Goal: Task Accomplishment & Management: Manage account settings

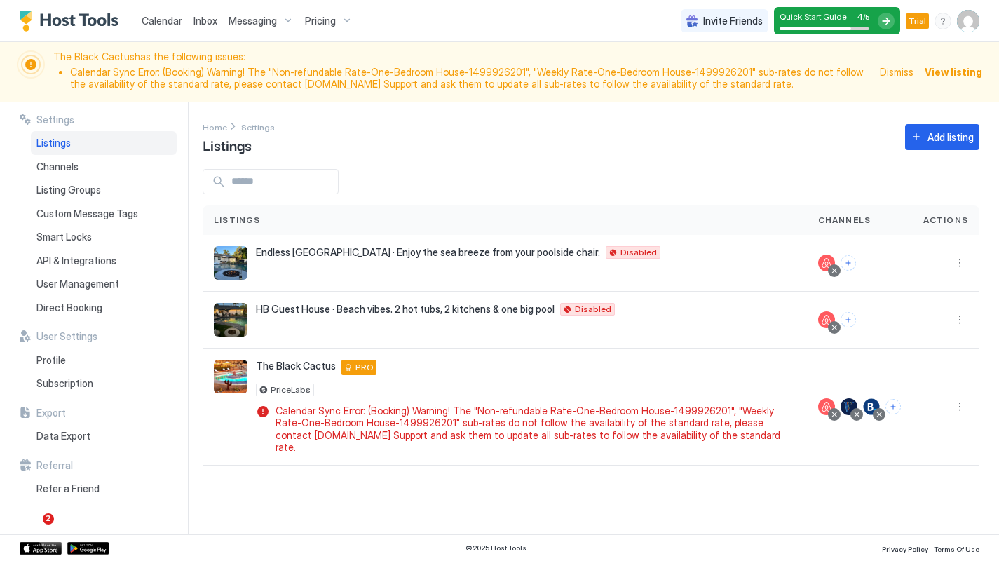
click at [81, 302] on span "Direct Booking" at bounding box center [69, 308] width 66 height 13
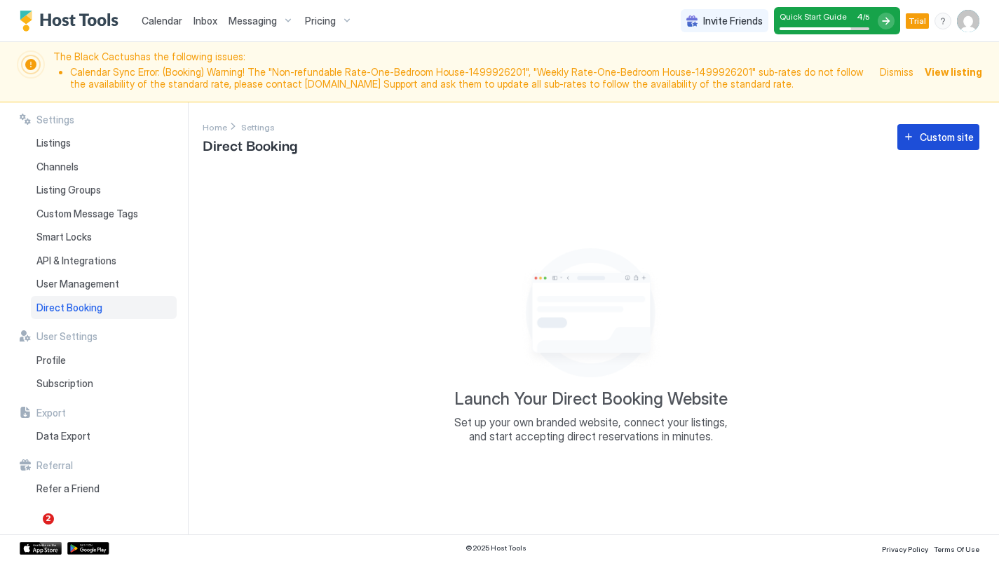
click at [935, 137] on div "Custom site" at bounding box center [947, 137] width 54 height 15
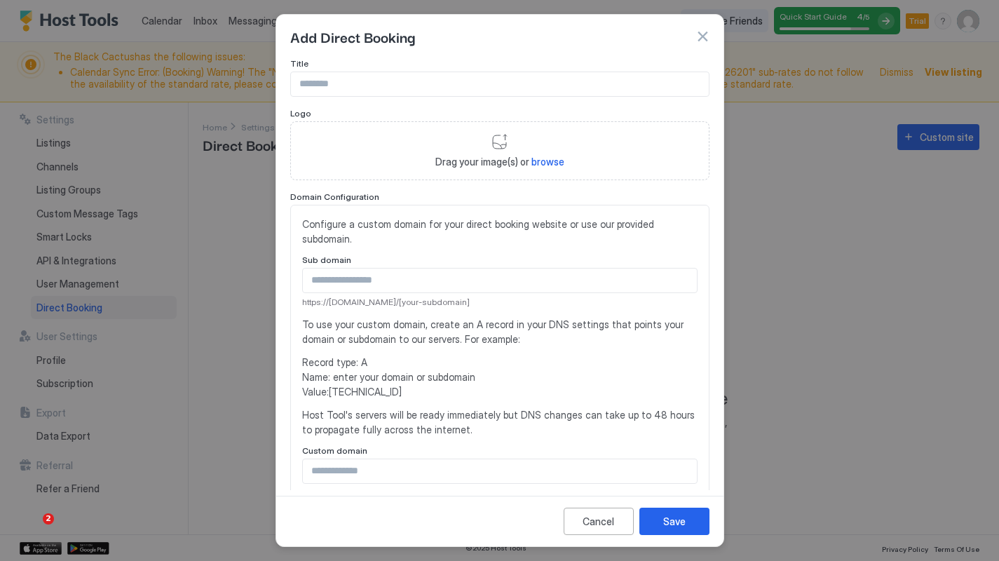
click at [335, 83] on input "Input Field" at bounding box center [500, 84] width 418 height 24
type input "**********"
click at [500, 138] on div "Drag your image(s) or browse" at bounding box center [499, 150] width 419 height 59
type input "**********"
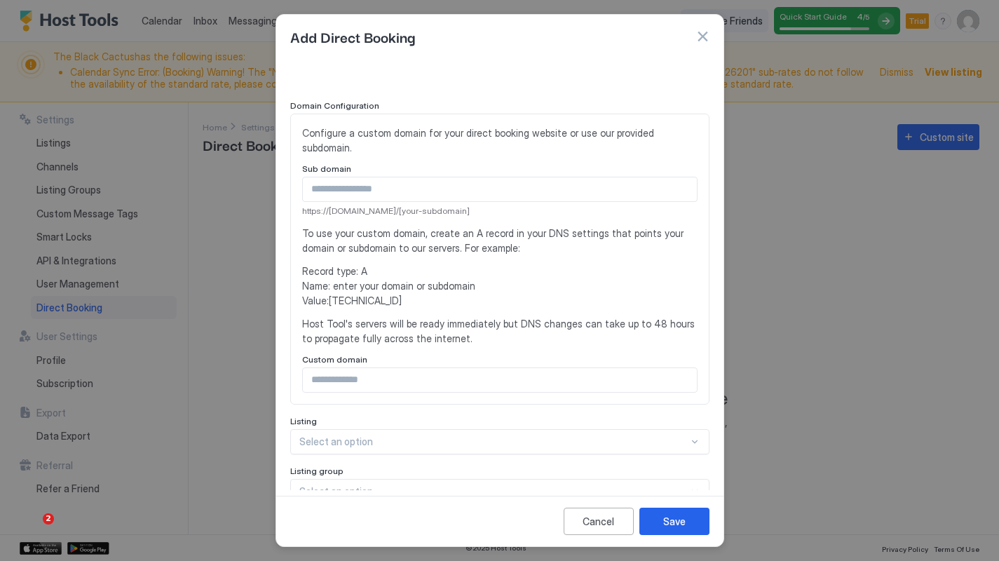
scroll to position [165, 0]
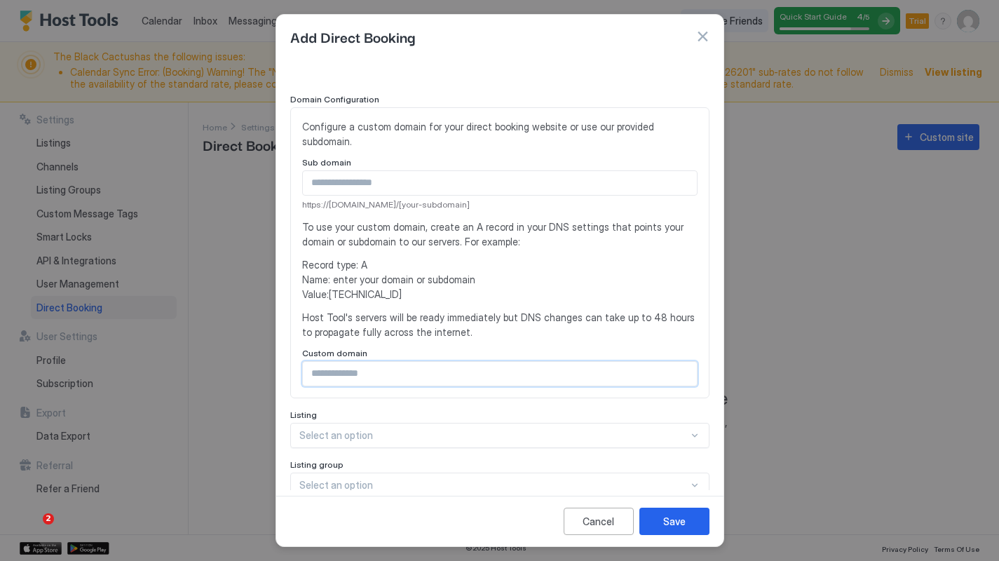
click at [419, 362] on input "Input Field" at bounding box center [500, 374] width 394 height 24
type input "**********"
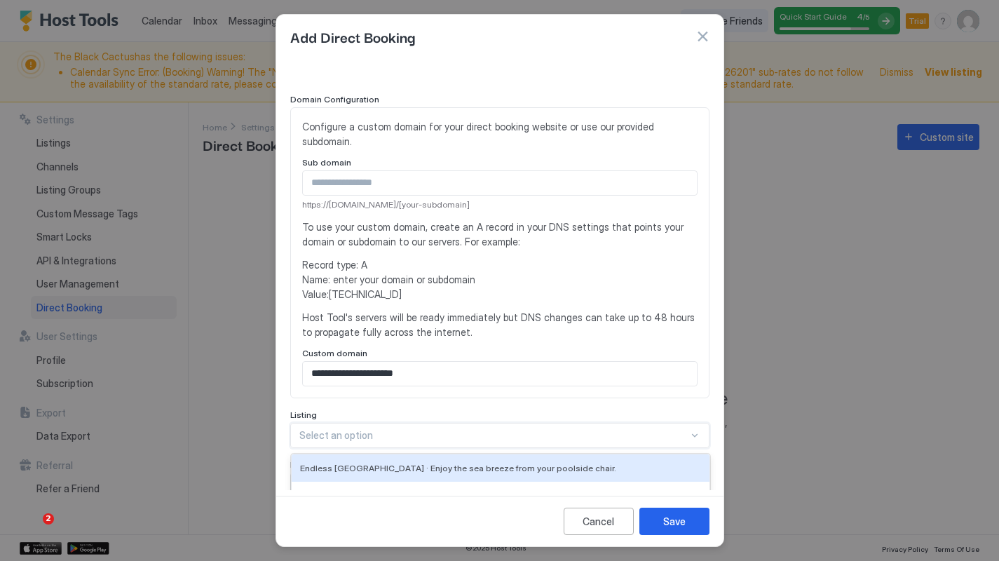
click at [406, 423] on div "Endless Summer Beach House · Enjoy the sea breeze from your poolside chair., 1 …" at bounding box center [499, 435] width 419 height 25
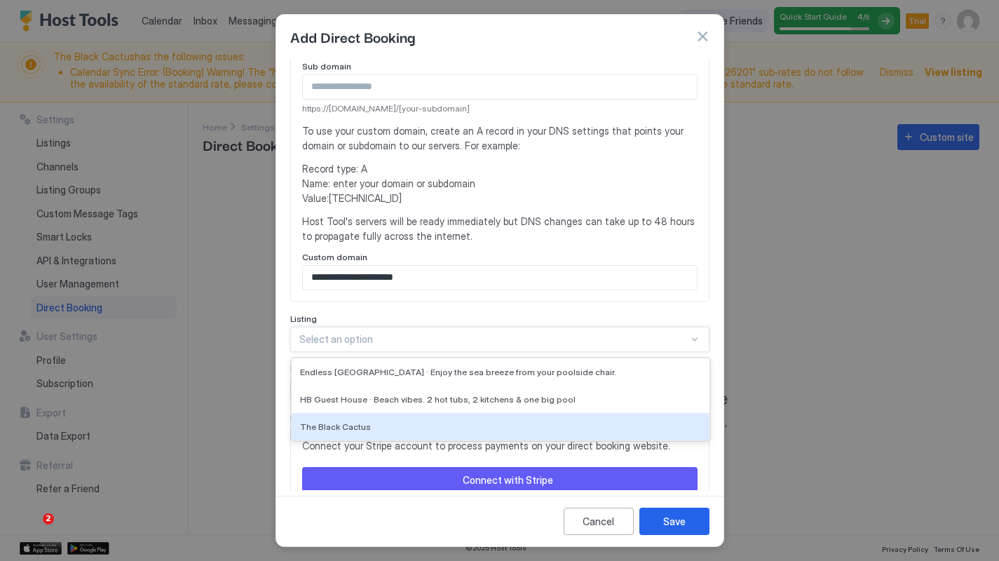
click at [406, 421] on div "The Black Cactus" at bounding box center [500, 426] width 401 height 11
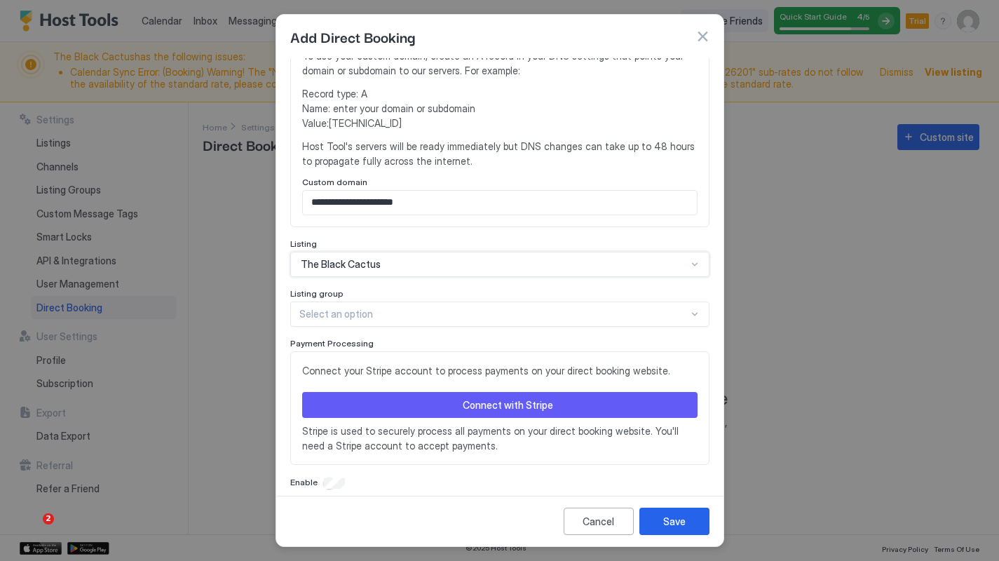
scroll to position [335, 0]
click at [497, 398] on div "Connect with Stripe" at bounding box center [508, 405] width 90 height 15
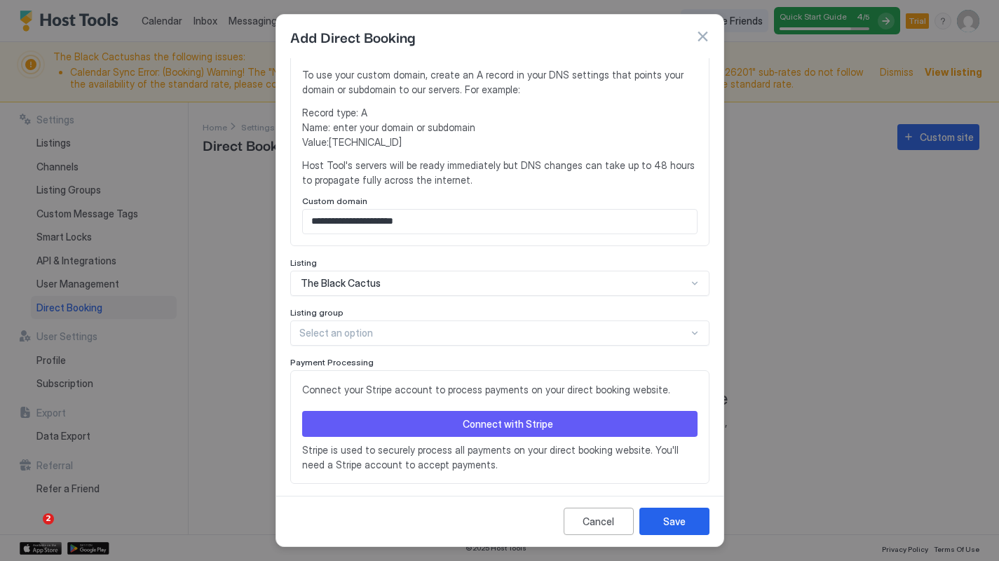
click at [496, 417] on div "Connect with Stripe" at bounding box center [508, 424] width 90 height 15
click at [677, 513] on button "Save" at bounding box center [675, 521] width 70 height 27
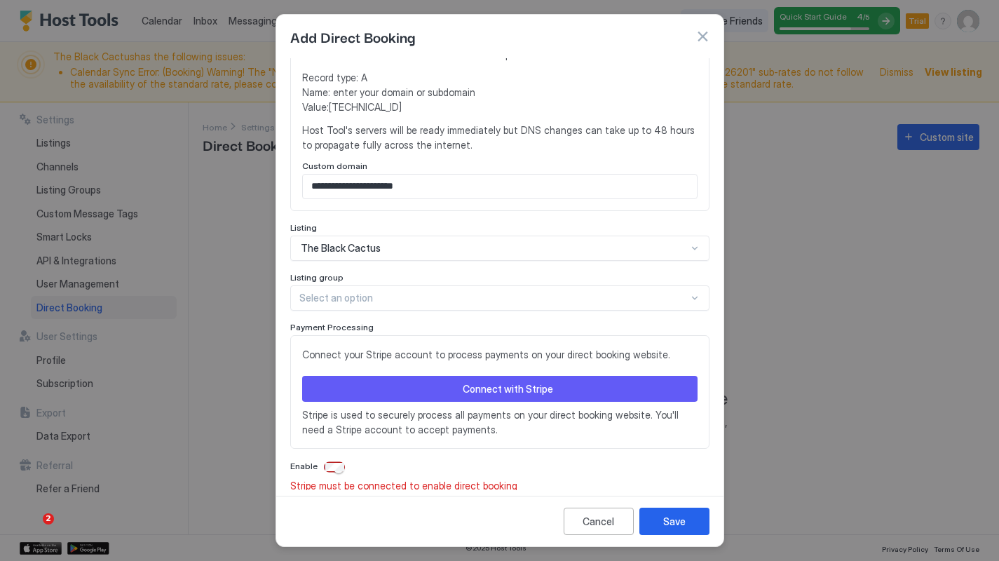
scroll to position [353, 0]
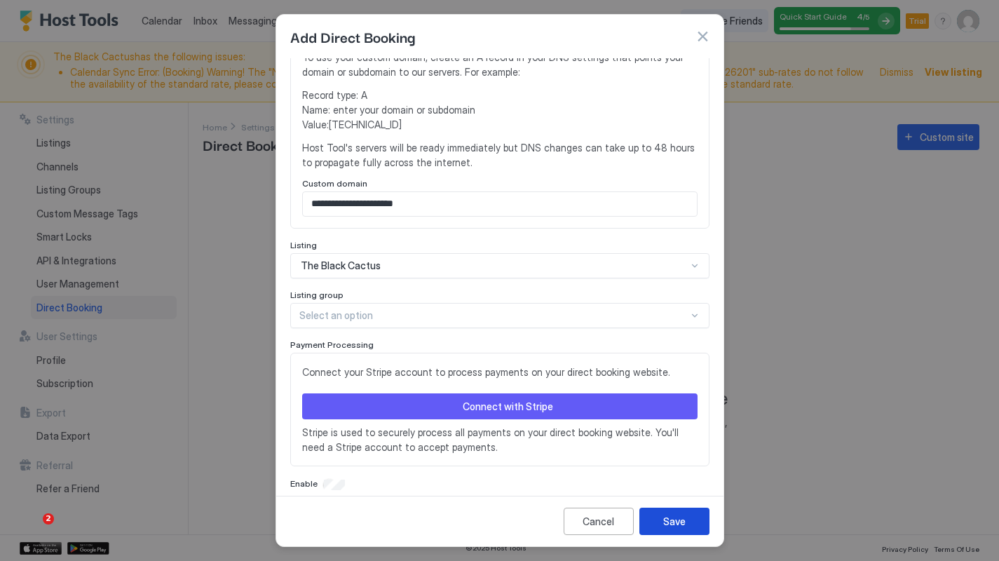
click at [692, 518] on button "Save" at bounding box center [675, 521] width 70 height 27
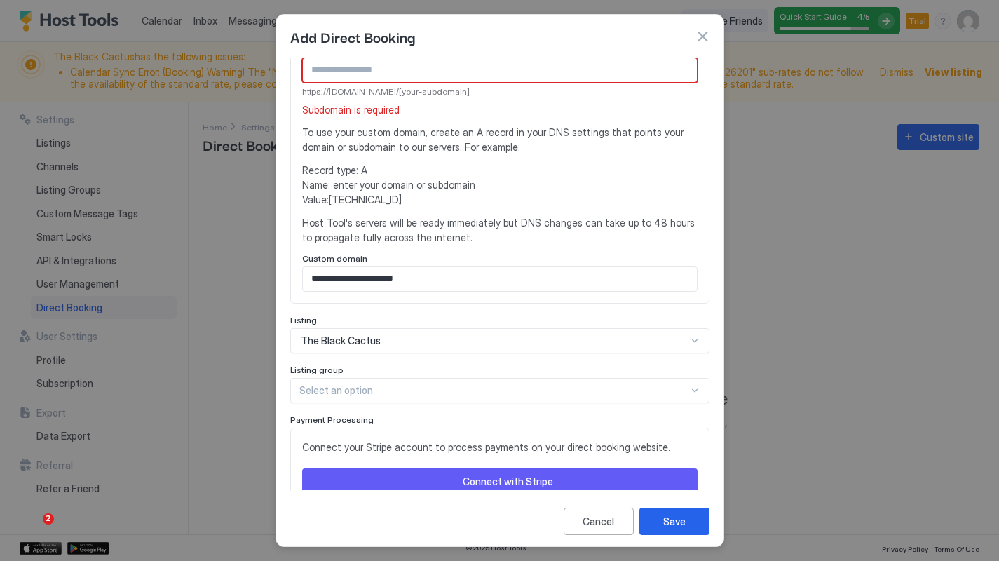
scroll to position [275, 0]
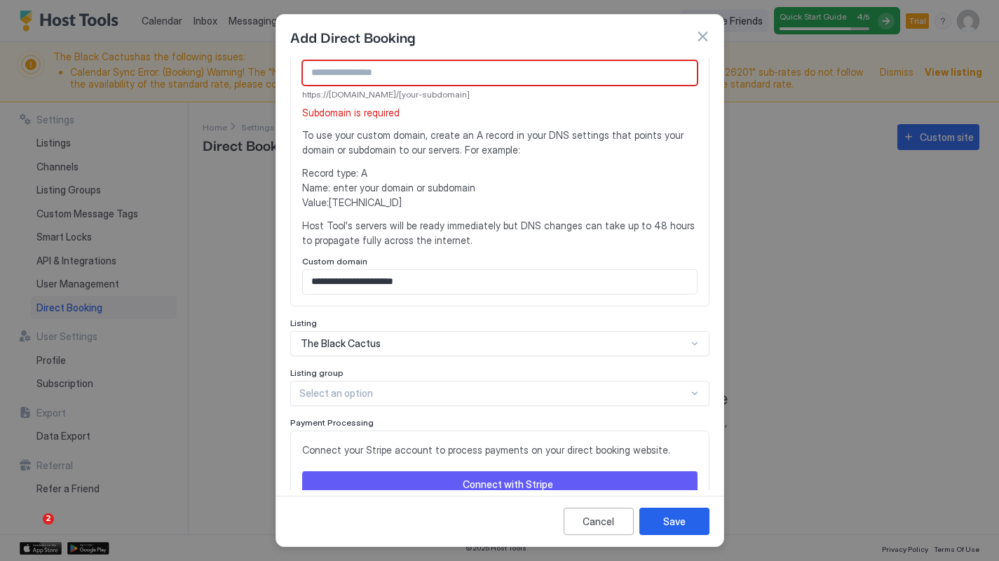
drag, startPoint x: 330, startPoint y: 185, endPoint x: 385, endPoint y: 191, distance: 55.1
click at [385, 191] on span "Record type: A Name: enter your domain or subdomain Value: 54.144.71.87" at bounding box center [500, 188] width 396 height 44
copy span "[TECHNICAL_ID]"
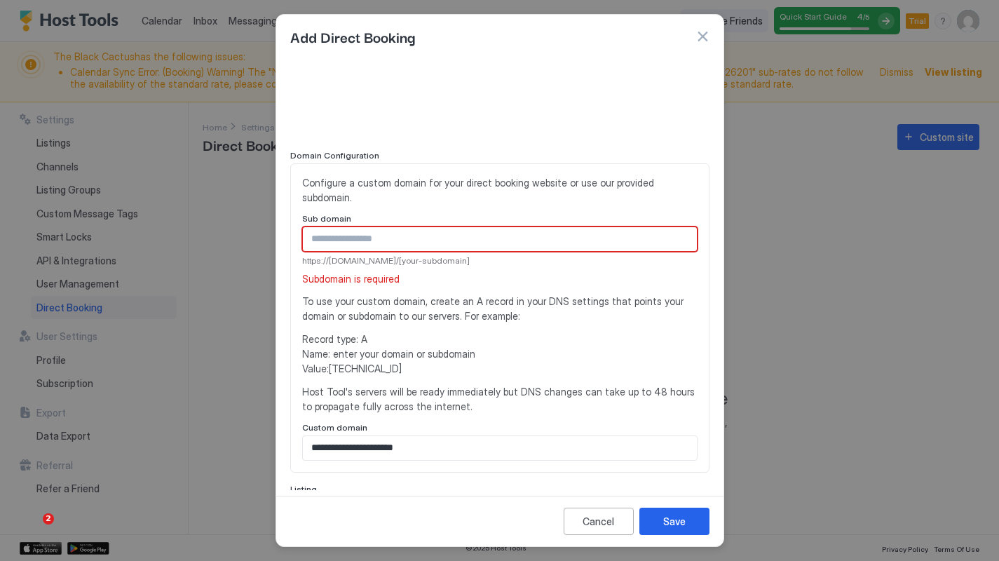
scroll to position [96, 0]
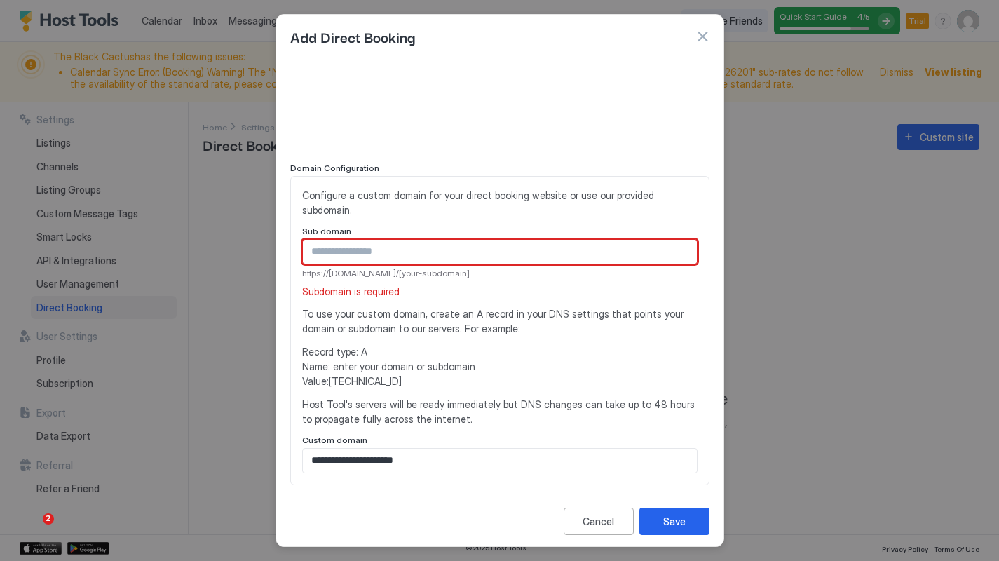
click at [349, 240] on input "Input Field" at bounding box center [500, 252] width 394 height 24
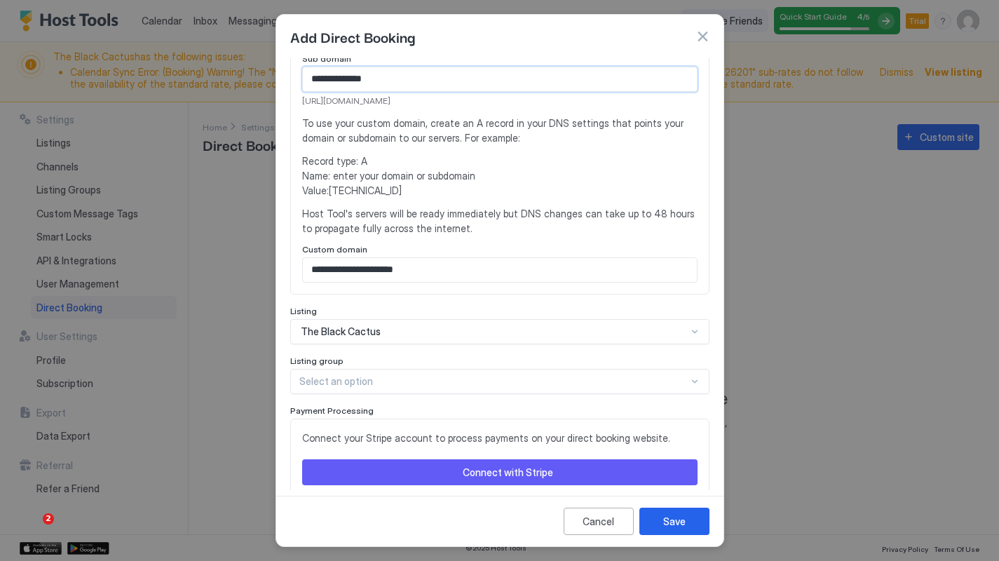
scroll to position [269, 0]
type input "**********"
click at [311, 257] on input "**********" at bounding box center [500, 269] width 394 height 24
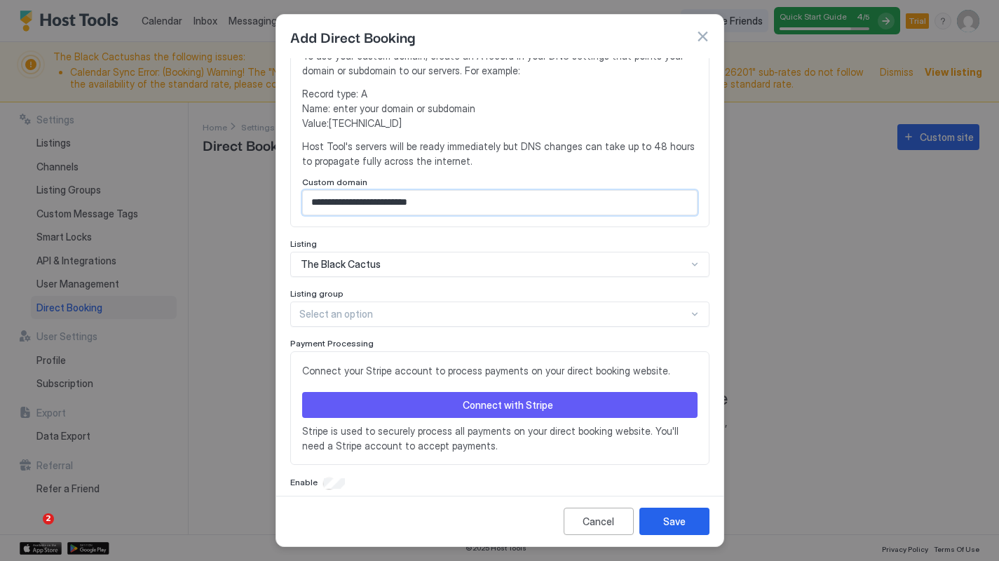
scroll to position [335, 0]
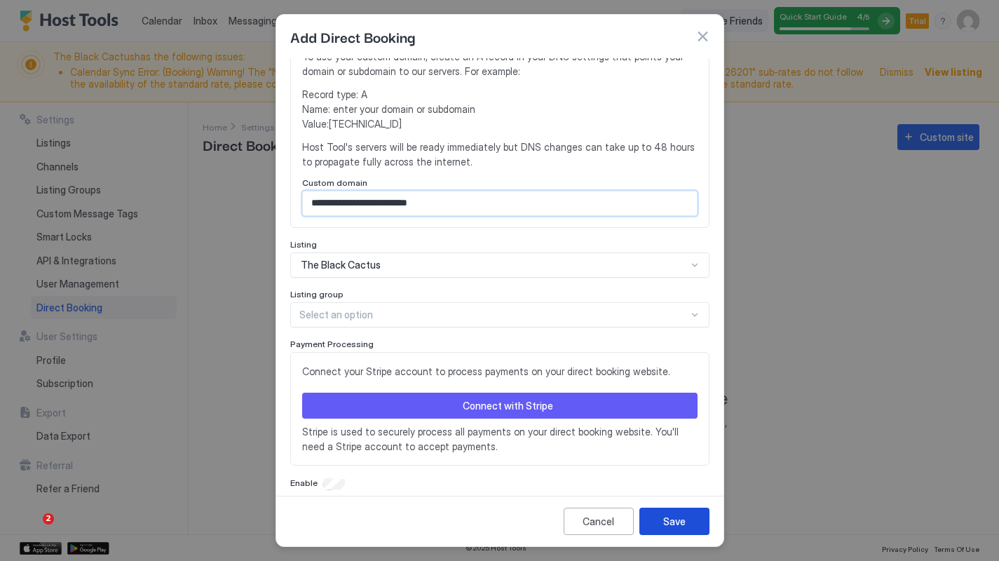
type input "**********"
click at [688, 519] on button "Save" at bounding box center [675, 521] width 70 height 27
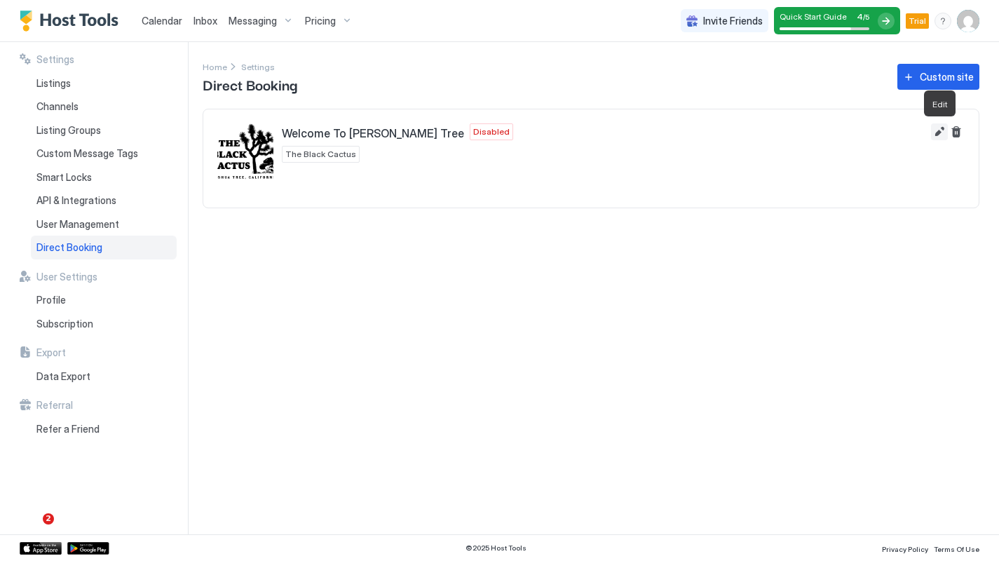
click at [935, 130] on button "Edit" at bounding box center [939, 131] width 17 height 17
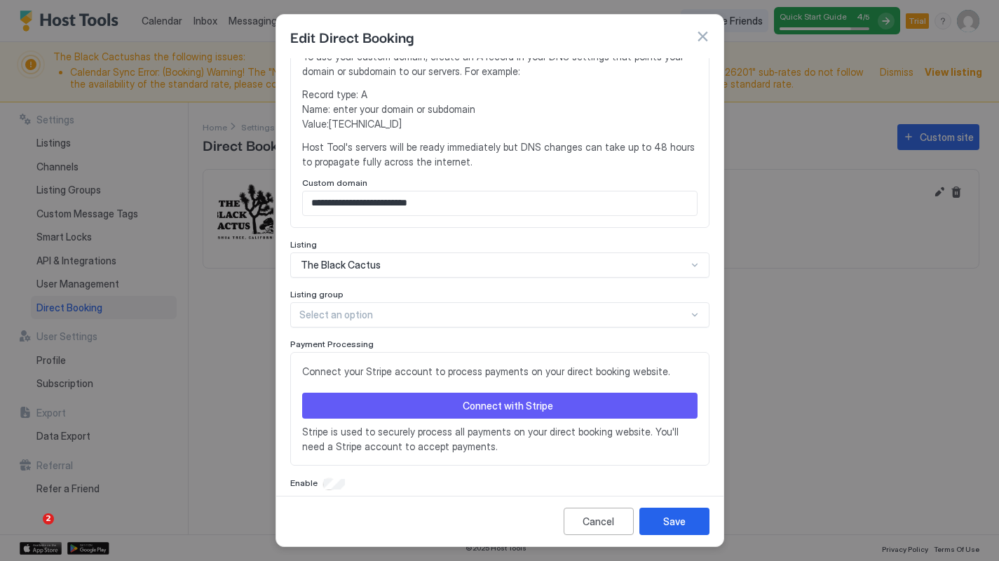
click at [506, 398] on div "Connect with Stripe" at bounding box center [508, 405] width 90 height 15
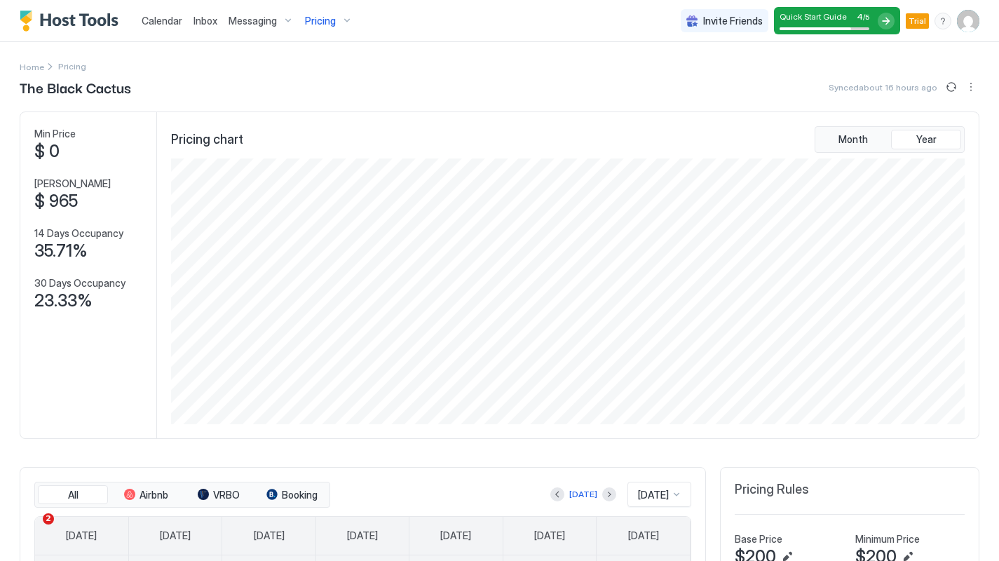
scroll to position [266, 797]
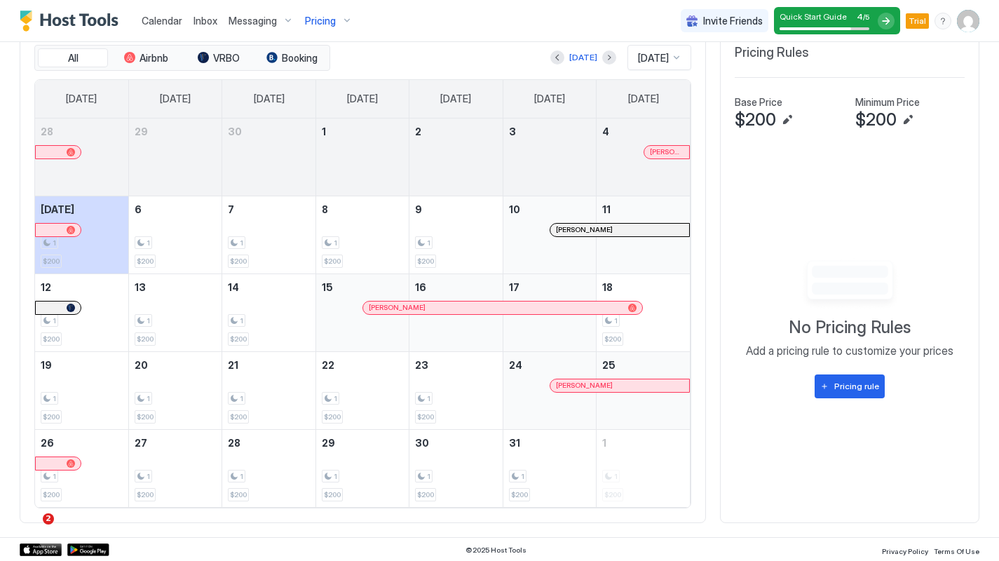
click at [47, 20] on img "Host Tools Logo" at bounding box center [72, 21] width 105 height 21
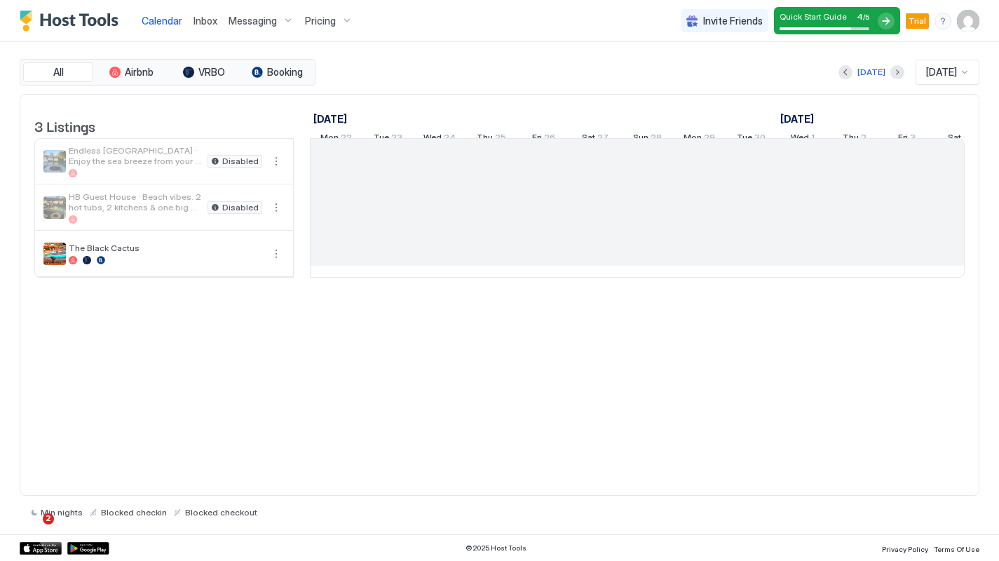
scroll to position [0, 779]
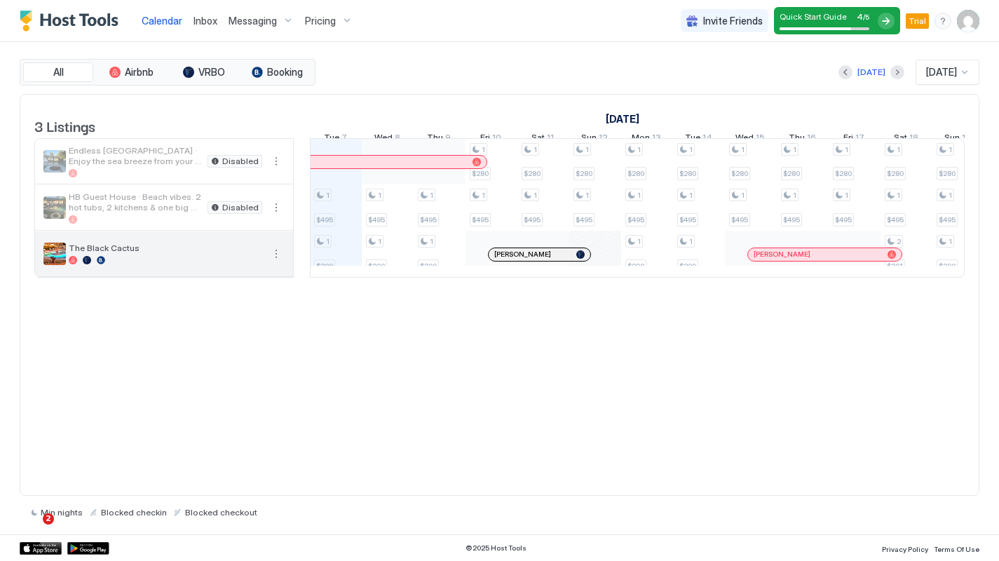
click at [142, 253] on span "The Black Cactus" at bounding box center [166, 248] width 194 height 11
click at [125, 253] on span "The Black Cactus" at bounding box center [166, 248] width 194 height 11
click at [274, 262] on button "More options" at bounding box center [276, 253] width 17 height 17
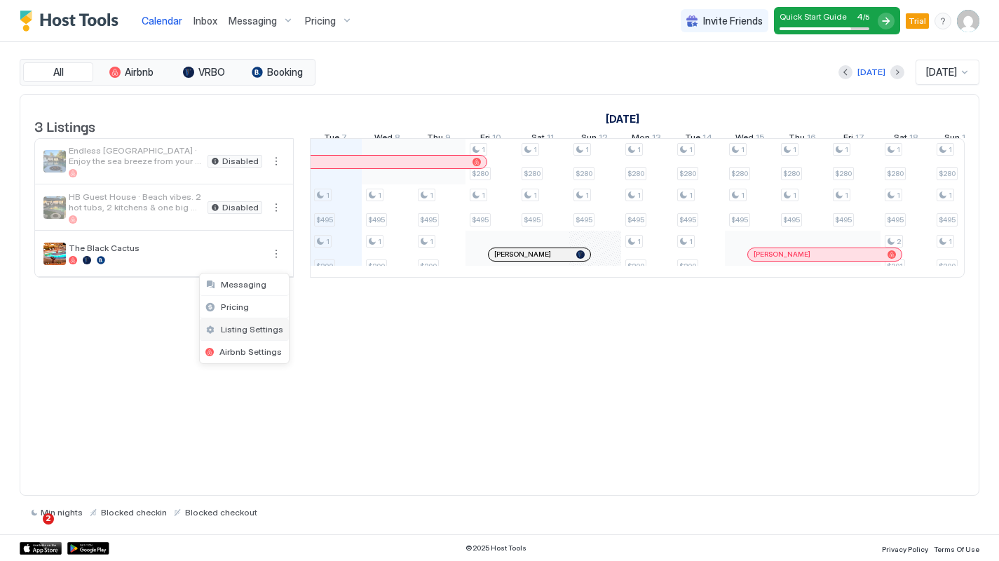
click at [250, 327] on span "Listing Settings" at bounding box center [252, 329] width 62 height 11
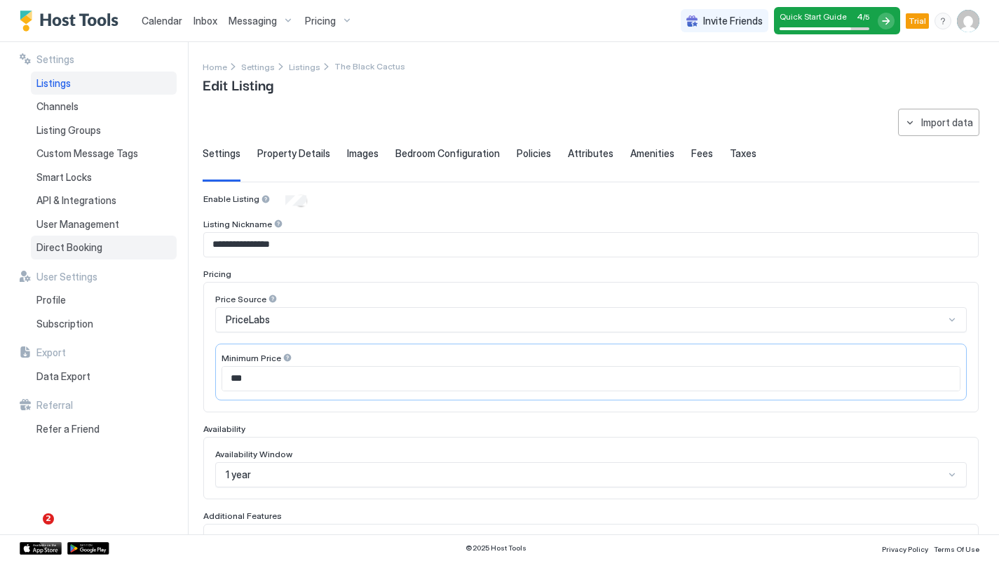
click at [78, 243] on span "Direct Booking" at bounding box center [69, 247] width 66 height 13
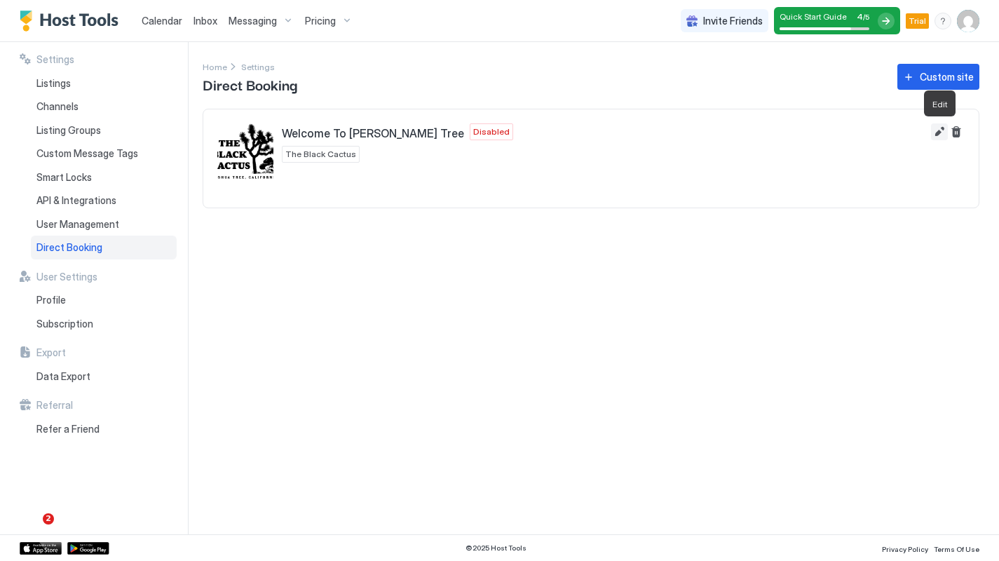
click at [941, 133] on button "Edit" at bounding box center [939, 131] width 17 height 17
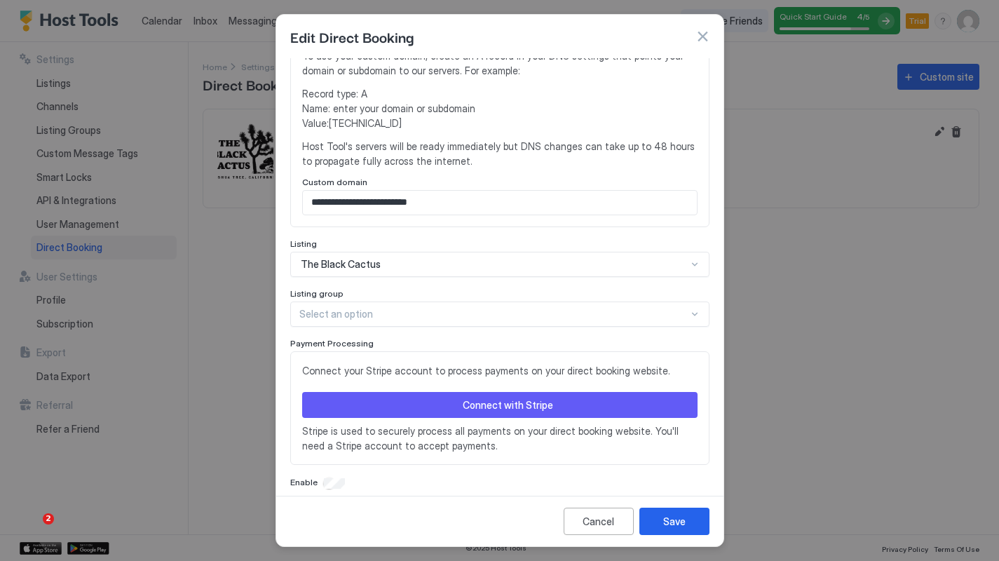
scroll to position [335, 0]
click at [487, 398] on div "Connect with Stripe" at bounding box center [508, 405] width 90 height 15
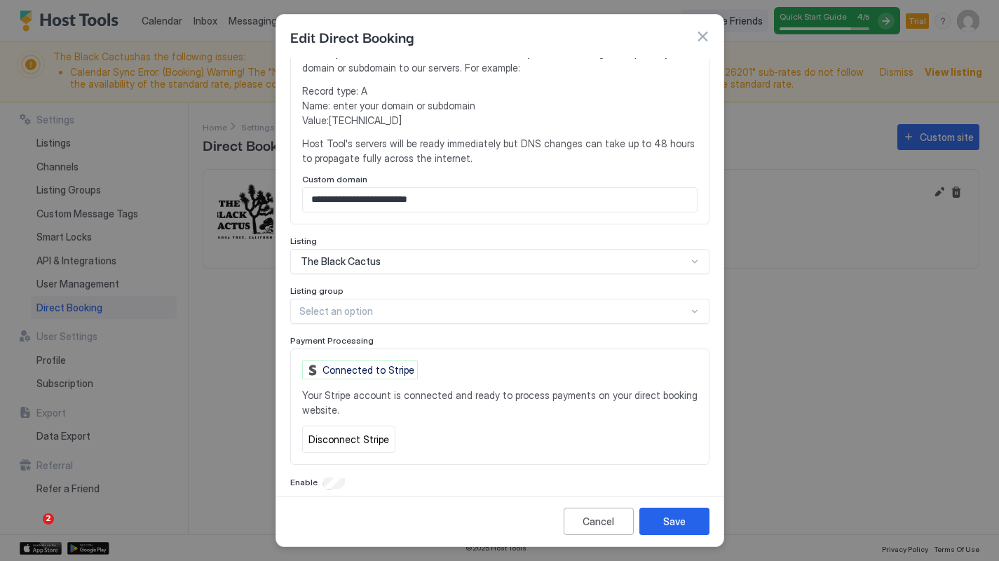
scroll to position [338, 0]
click at [680, 523] on div "Save" at bounding box center [674, 521] width 22 height 15
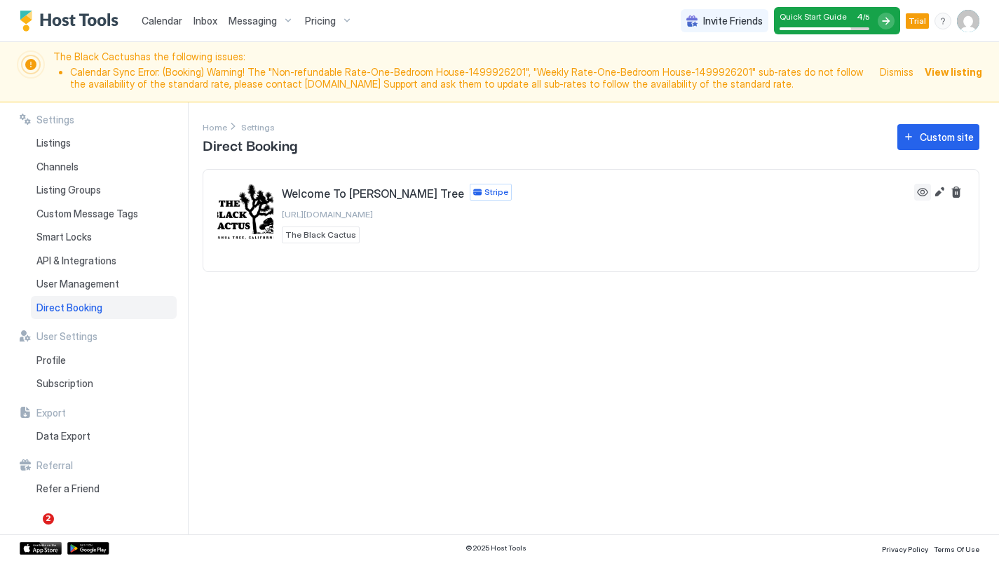
click at [922, 193] on button "View" at bounding box center [923, 192] width 17 height 17
click at [939, 195] on button "Edit" at bounding box center [939, 192] width 17 height 17
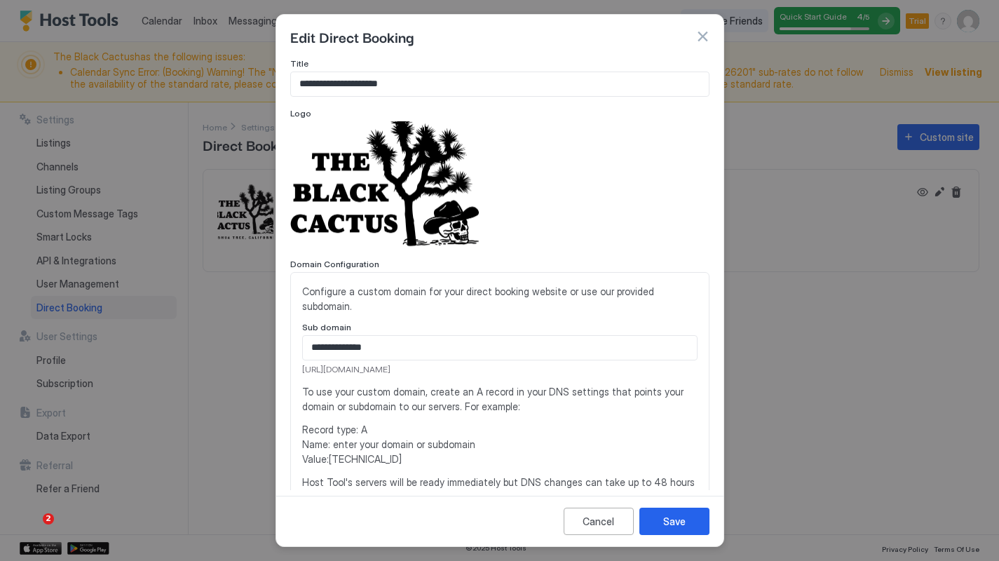
scroll to position [0, 0]
click at [701, 33] on button "button" at bounding box center [703, 36] width 14 height 14
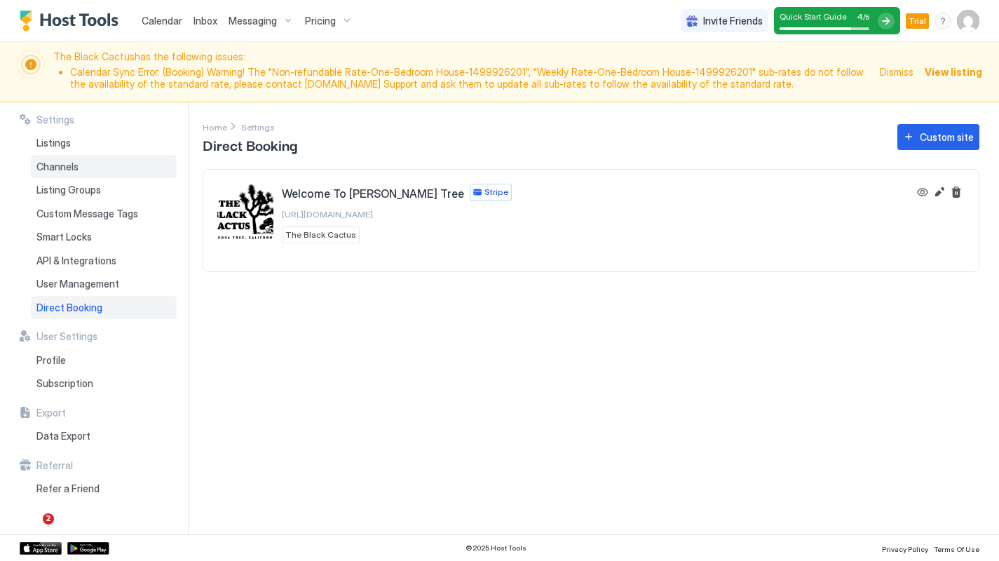
click at [77, 162] on span "Channels" at bounding box center [57, 167] width 42 height 13
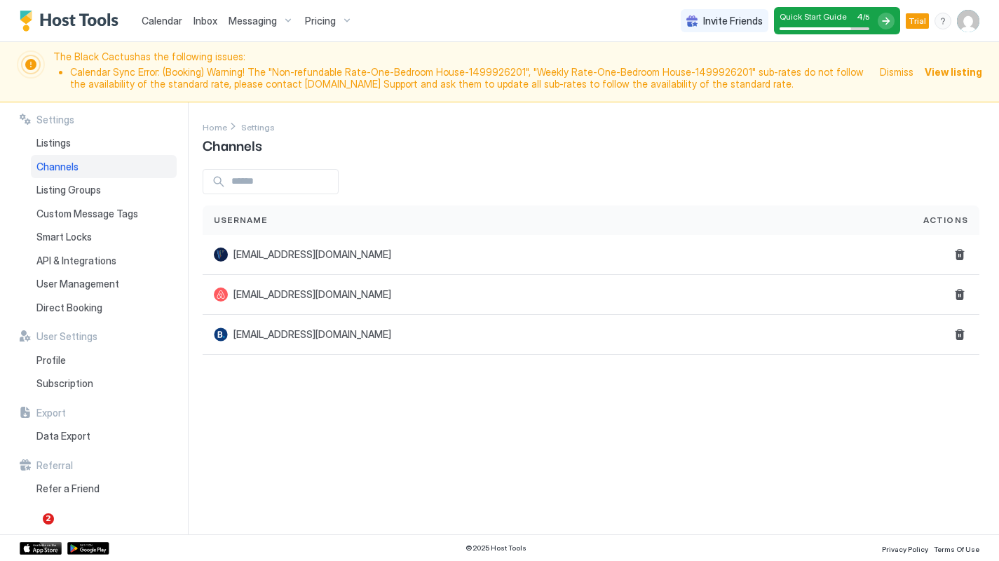
click at [900, 74] on span "Dismiss" at bounding box center [897, 72] width 34 height 15
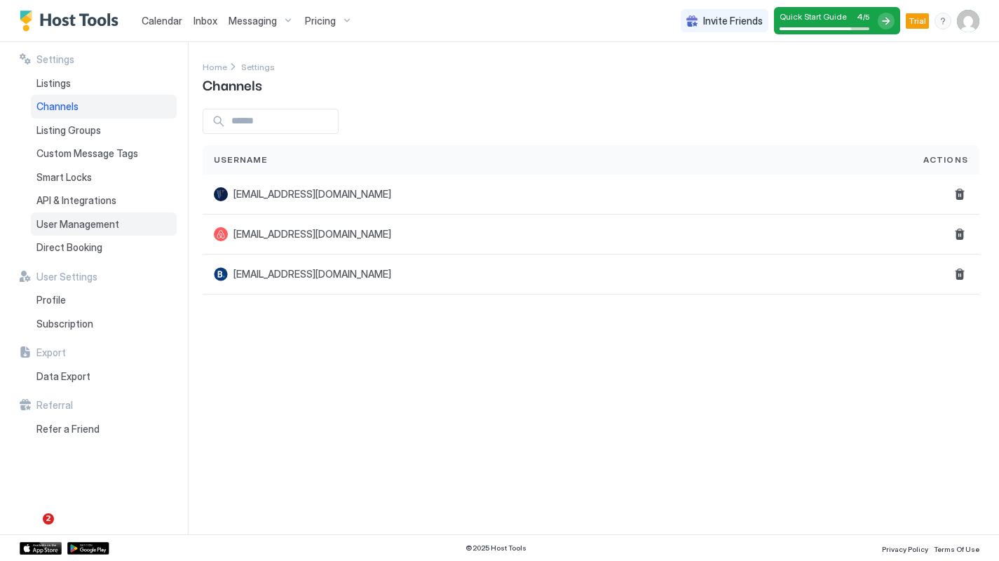
click at [126, 218] on div "User Management" at bounding box center [104, 225] width 146 height 24
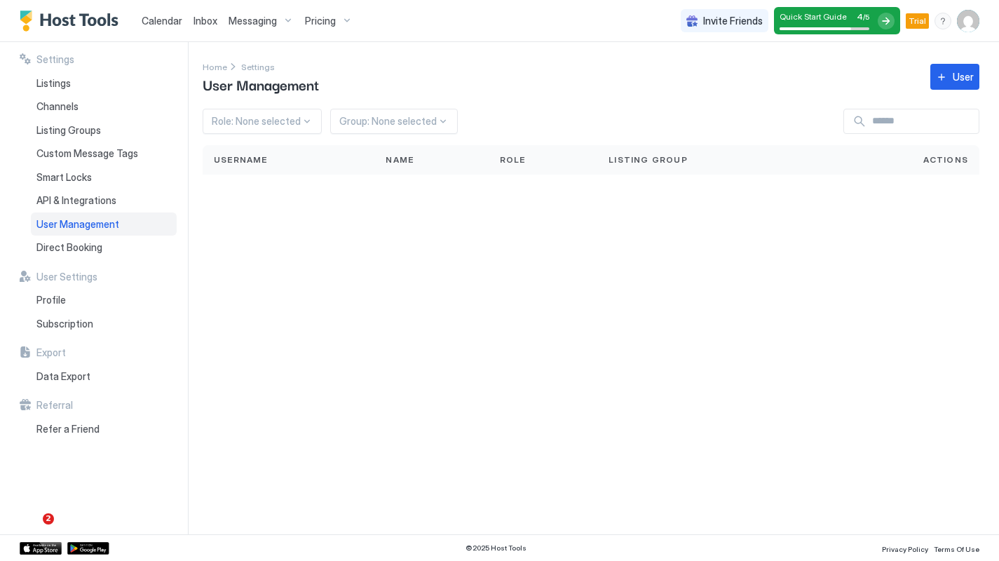
click at [968, 25] on img "User profile" at bounding box center [968, 21] width 22 height 22
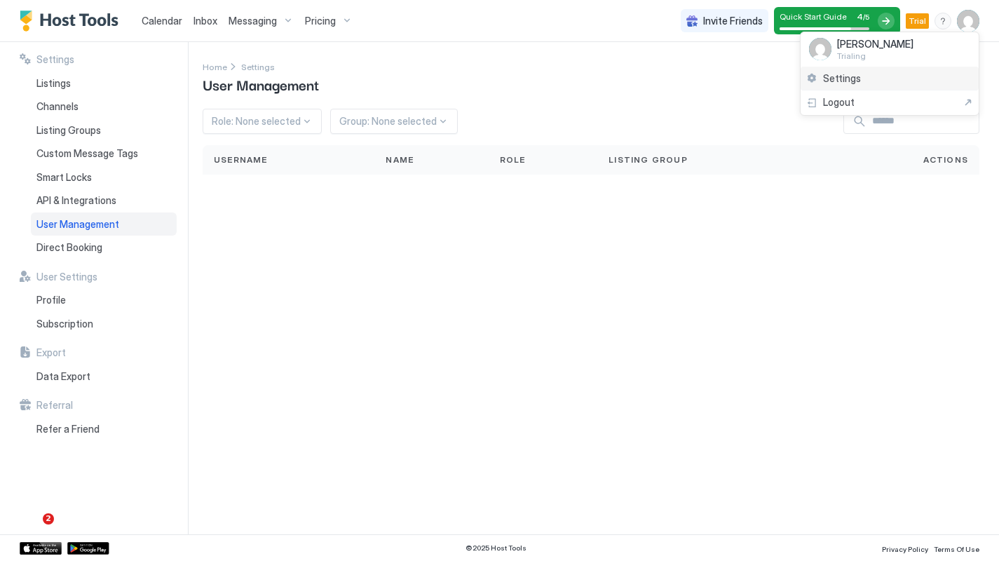
click at [856, 81] on span "Settings" at bounding box center [842, 78] width 38 height 13
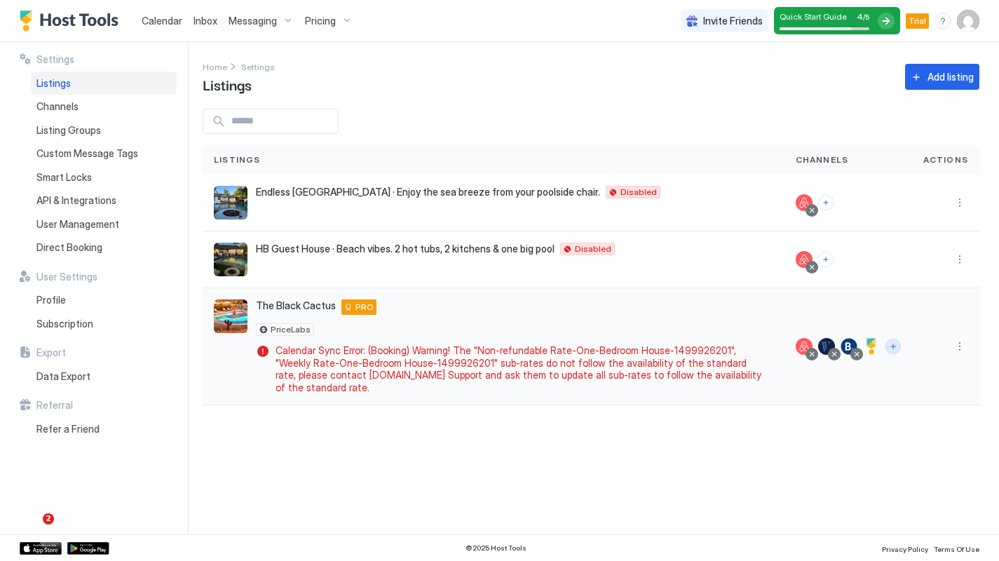
click at [893, 341] on button "Connect channels" at bounding box center [893, 346] width 15 height 15
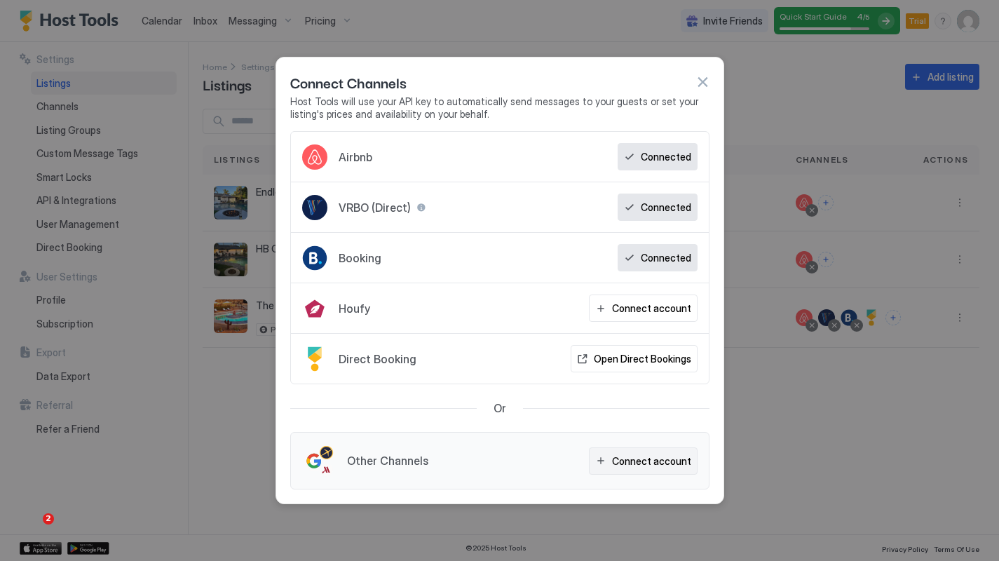
click at [649, 462] on div "Connect account" at bounding box center [651, 461] width 79 height 15
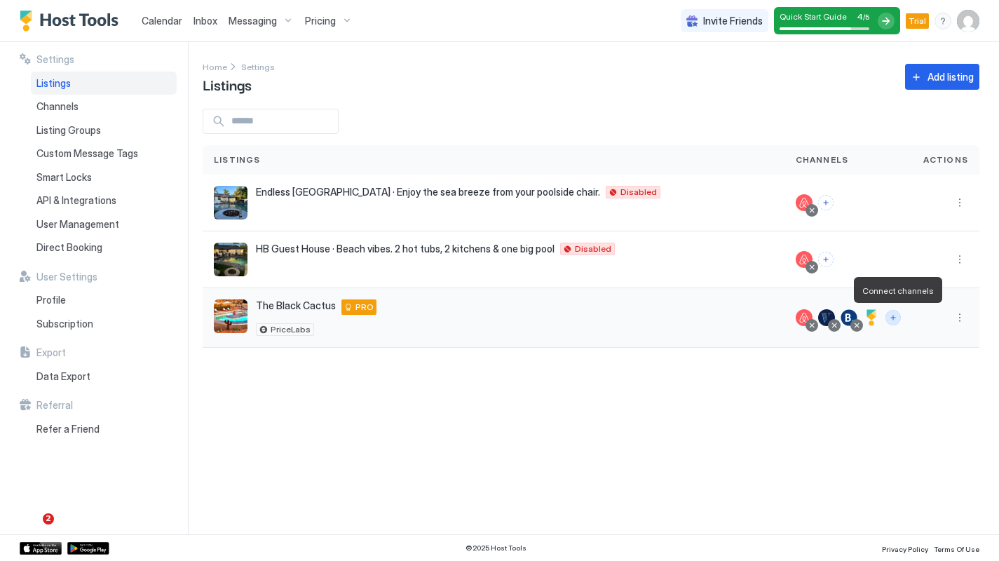
click at [898, 318] on button "Connect channels" at bounding box center [893, 317] width 15 height 15
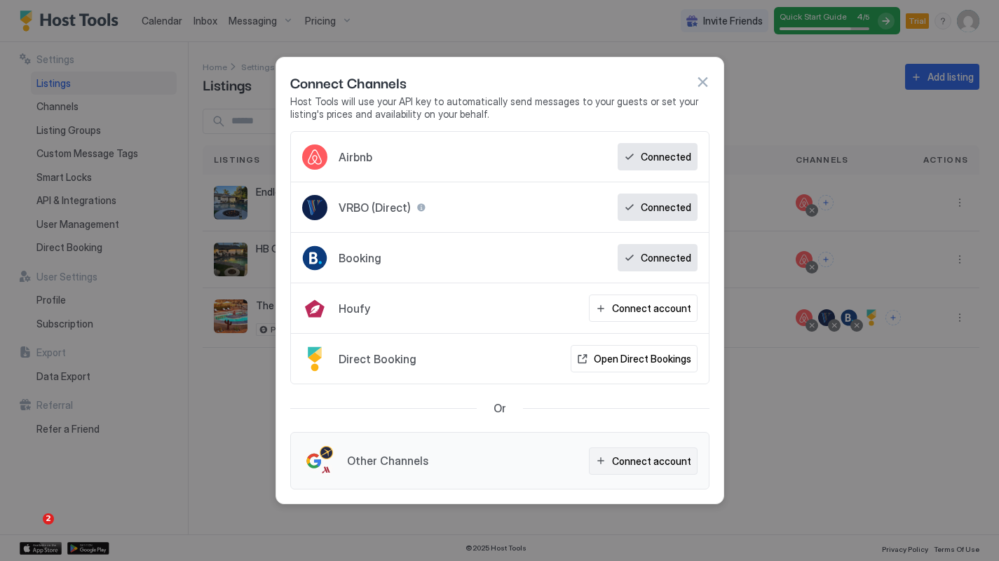
click at [650, 458] on div "Connect account" at bounding box center [651, 461] width 79 height 15
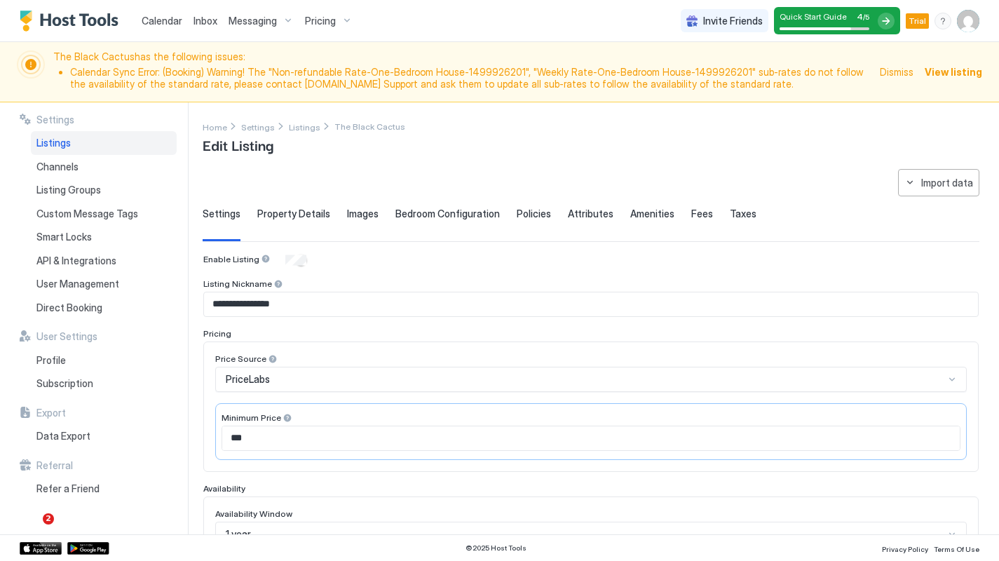
click at [904, 70] on span "Dismiss" at bounding box center [897, 72] width 34 height 15
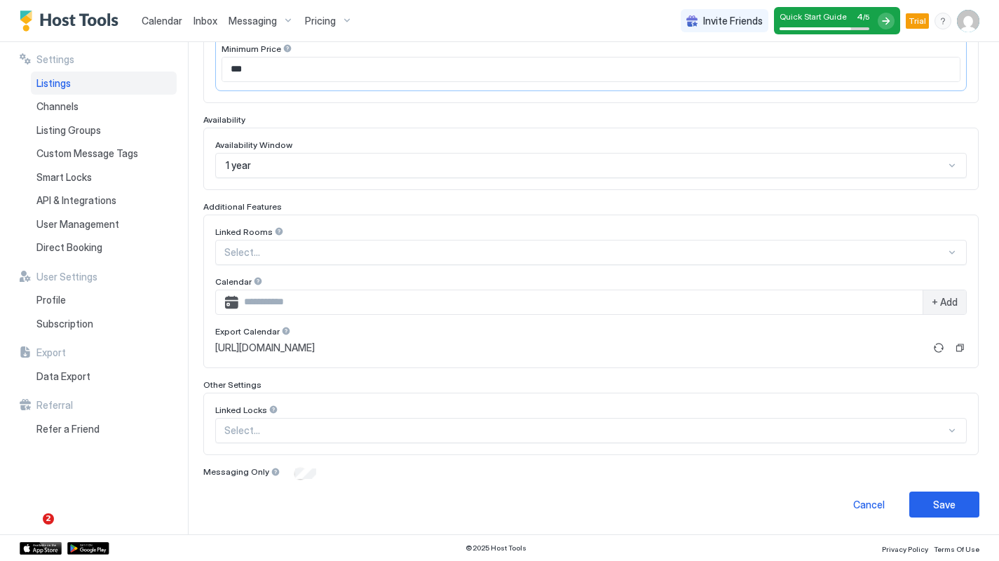
scroll to position [309, 0]
click at [957, 513] on button "Save" at bounding box center [945, 505] width 70 height 26
click at [953, 492] on button "Save" at bounding box center [945, 505] width 70 height 26
click at [874, 498] on div "Cancel" at bounding box center [870, 505] width 32 height 15
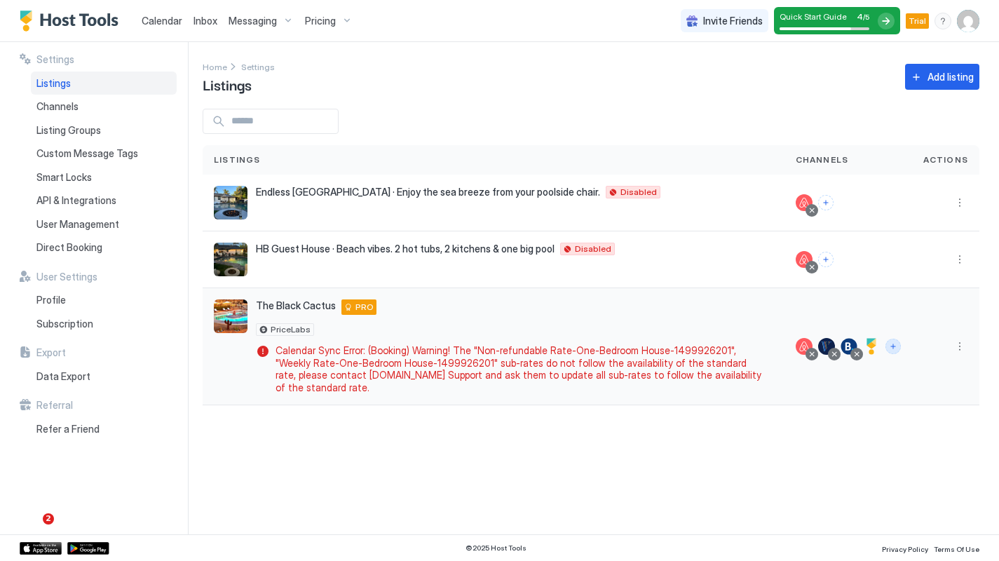
click at [896, 341] on button "Connect channels" at bounding box center [893, 346] width 15 height 15
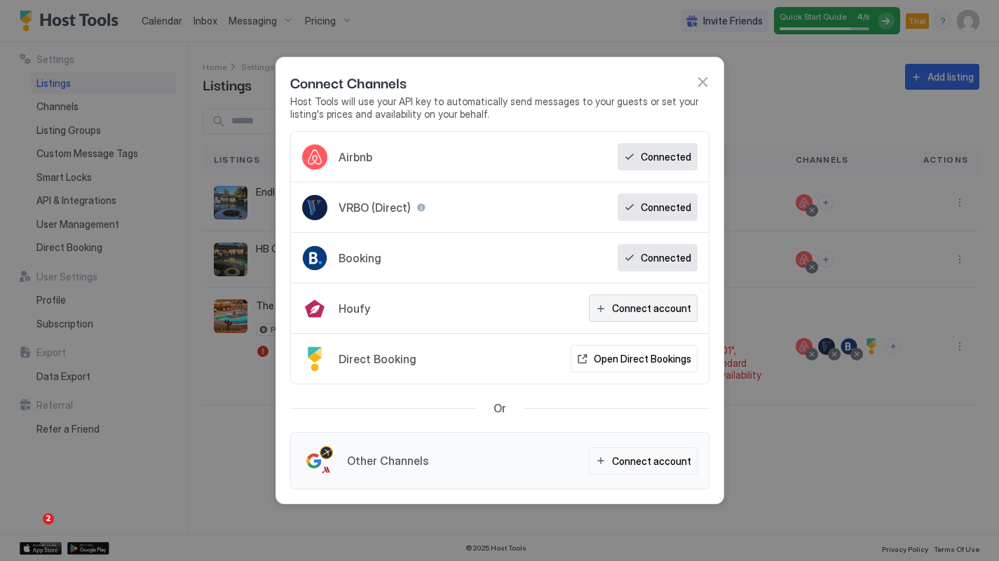
click at [630, 303] on div "Connect account" at bounding box center [651, 308] width 79 height 15
